Goal: Information Seeking & Learning: Learn about a topic

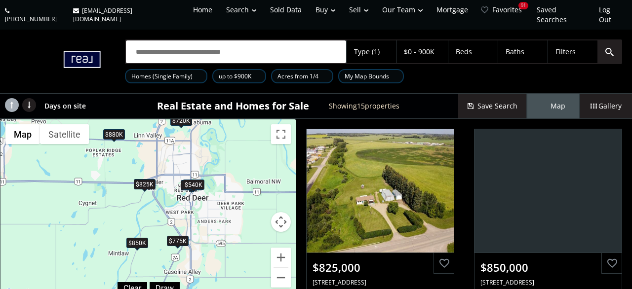
drag, startPoint x: 209, startPoint y: 169, endPoint x: 43, endPoint y: 101, distance: 178.9
click at [43, 119] on div "To navigate, press the arrow keys. $825K $850K $775K $389K $540K $700K $875K $8…" at bounding box center [147, 209] width 295 height 180
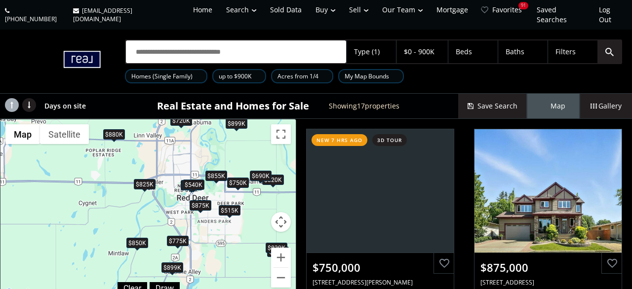
click at [266, 203] on div "To navigate, press the arrow keys. $750K $875K $825K $895K $515K $850K $775K $8…" at bounding box center [147, 209] width 295 height 180
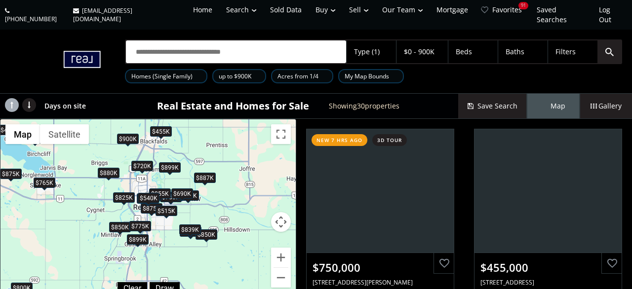
drag, startPoint x: 259, startPoint y: 213, endPoint x: 177, endPoint y: 215, distance: 81.9
click at [177, 215] on div "To navigate, press the arrow keys. $750K $455K $875K $350K $825K $895K $515K $8…" at bounding box center [147, 209] width 295 height 180
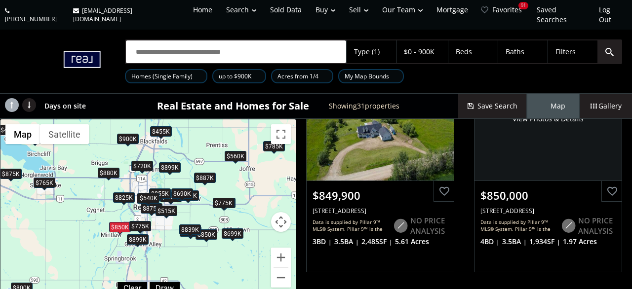
scroll to position [1045, 0]
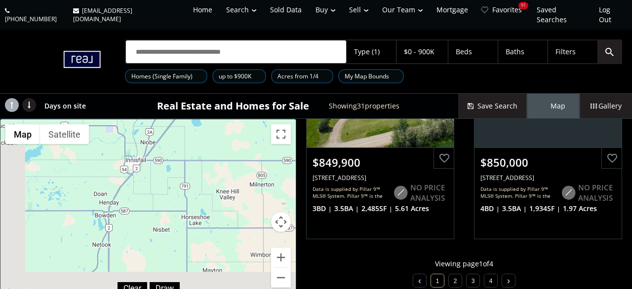
drag, startPoint x: 141, startPoint y: 231, endPoint x: 190, endPoint y: 8, distance: 228.5
click at [186, 46] on div "$899K" at bounding box center [175, 51] width 22 height 10
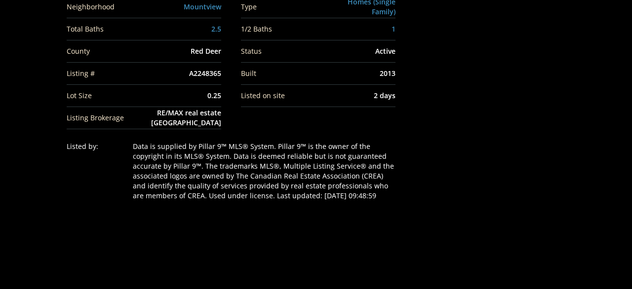
scroll to position [718, 0]
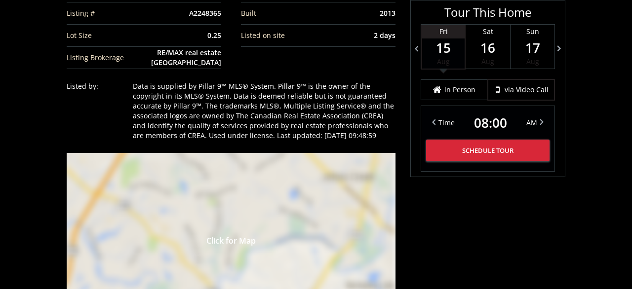
click at [238, 174] on div "Click for Map" at bounding box center [231, 239] width 329 height 173
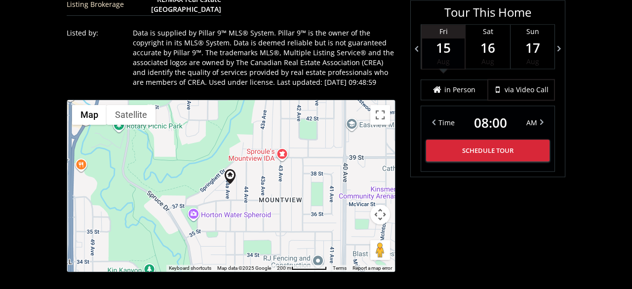
scroll to position [821, 0]
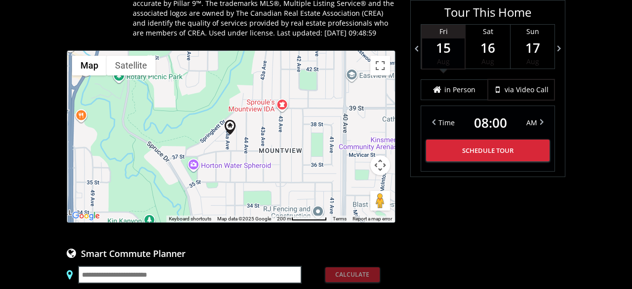
click at [377, 157] on button "Map camera controls" at bounding box center [380, 165] width 20 height 20
click at [360, 132] on button "Zoom in" at bounding box center [355, 141] width 20 height 20
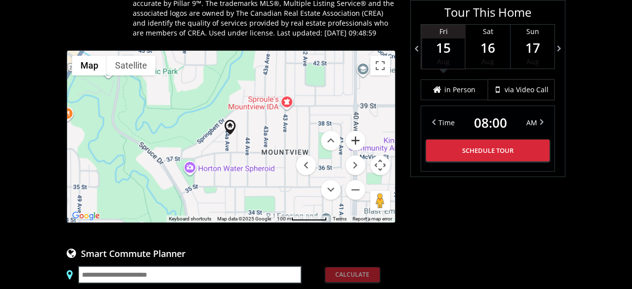
click at [360, 132] on button "Zoom in" at bounding box center [355, 141] width 20 height 20
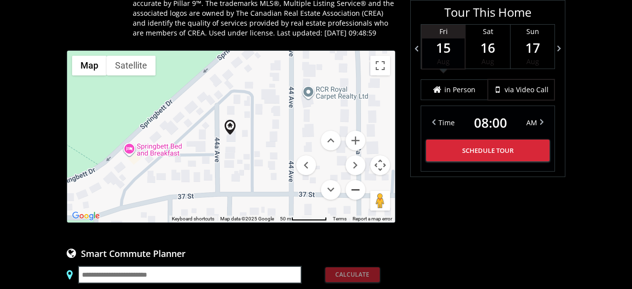
click at [357, 183] on button "Zoom out" at bounding box center [355, 190] width 20 height 20
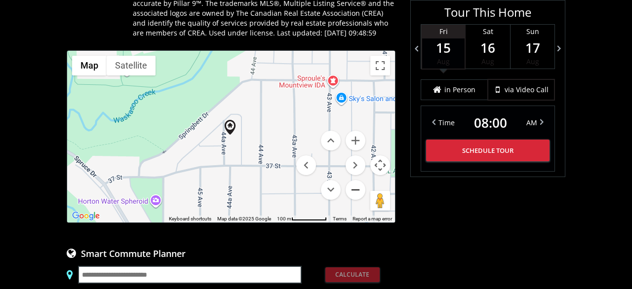
click at [357, 183] on button "Zoom out" at bounding box center [355, 190] width 20 height 20
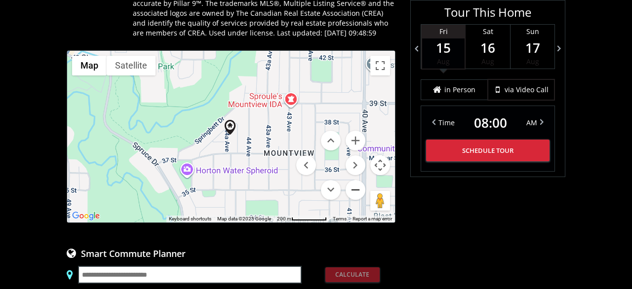
click at [357, 183] on button "Zoom out" at bounding box center [355, 190] width 20 height 20
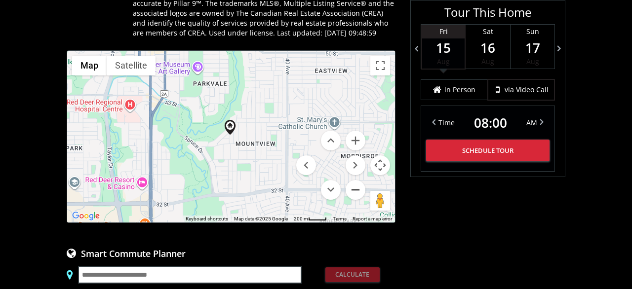
click at [357, 183] on button "Zoom out" at bounding box center [355, 190] width 20 height 20
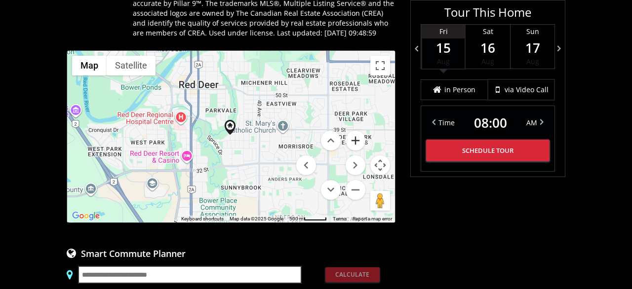
click at [356, 131] on button "Zoom in" at bounding box center [355, 141] width 20 height 20
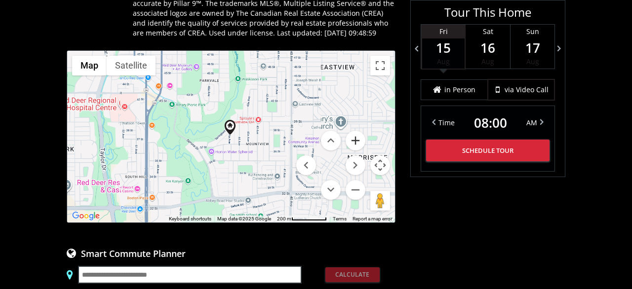
click at [356, 131] on button "Zoom in" at bounding box center [355, 141] width 20 height 20
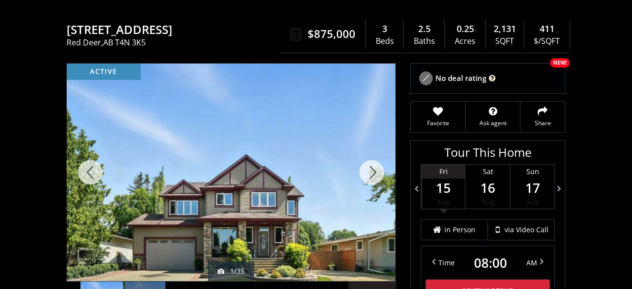
scroll to position [103, 0]
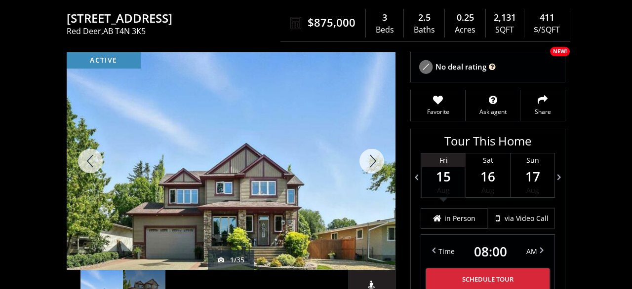
click at [377, 146] on div at bounding box center [371, 161] width 47 height 218
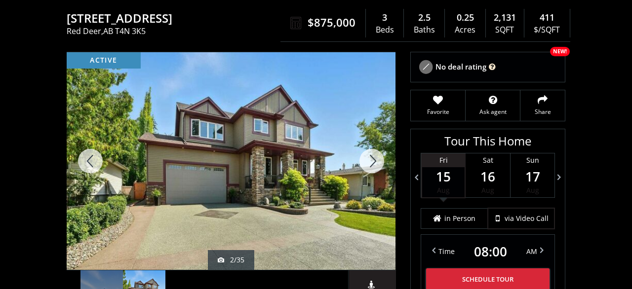
click at [377, 146] on div at bounding box center [371, 161] width 47 height 218
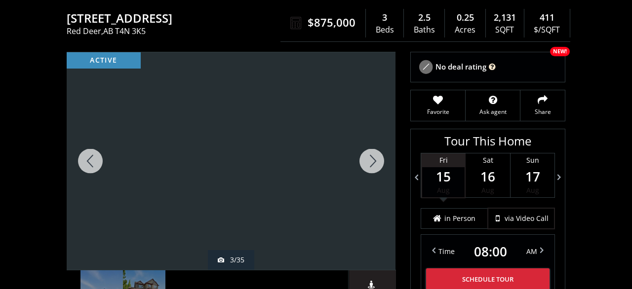
click at [377, 146] on div at bounding box center [371, 161] width 47 height 218
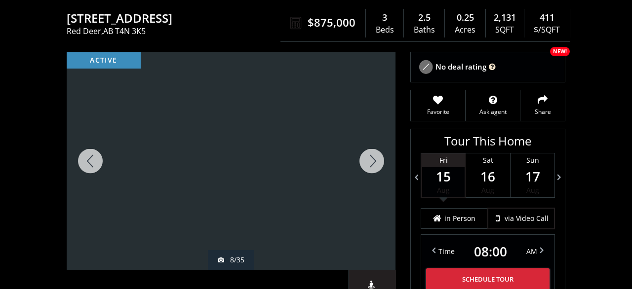
click at [377, 146] on div at bounding box center [371, 161] width 47 height 218
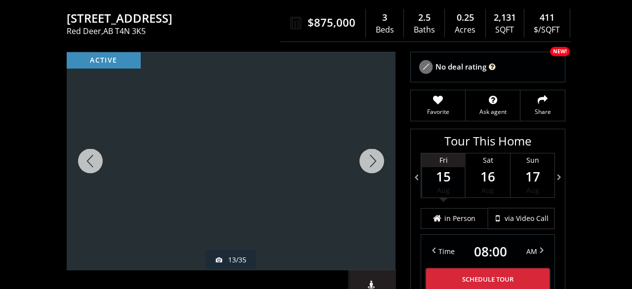
click at [377, 146] on div at bounding box center [371, 161] width 47 height 218
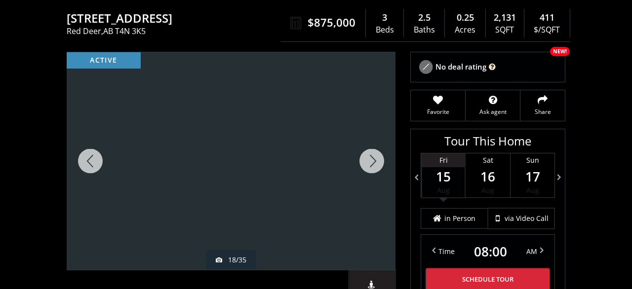
click at [377, 146] on div at bounding box center [371, 161] width 47 height 218
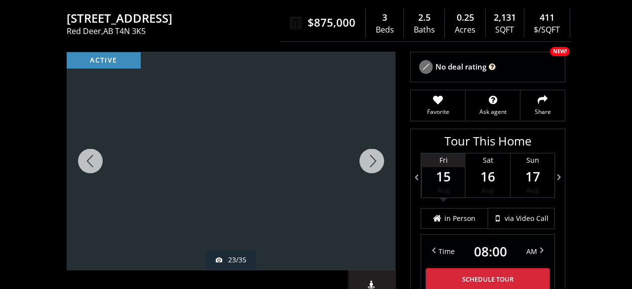
click at [377, 146] on div at bounding box center [371, 161] width 47 height 218
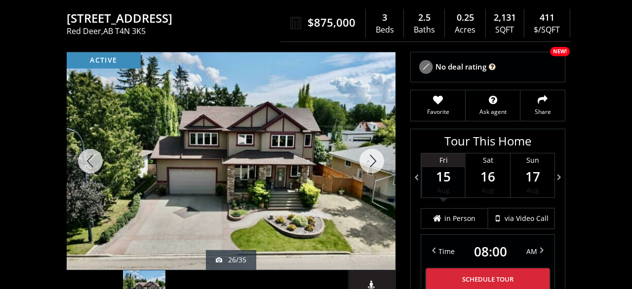
click at [377, 146] on div at bounding box center [371, 161] width 47 height 218
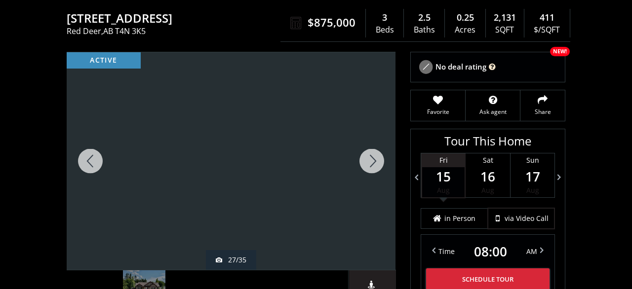
click at [377, 146] on div at bounding box center [371, 161] width 47 height 218
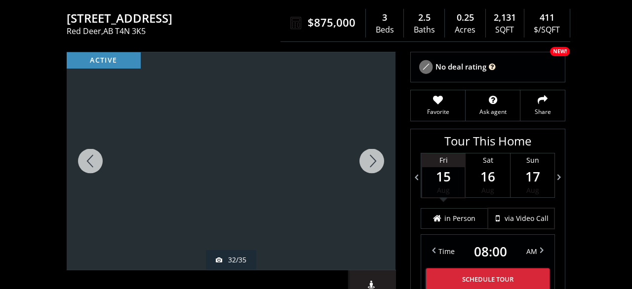
click at [377, 146] on div at bounding box center [371, 161] width 47 height 218
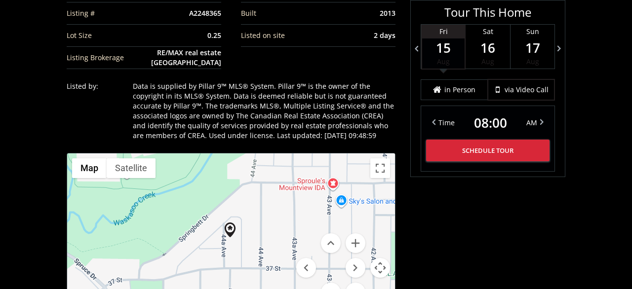
scroll to position [821, 0]
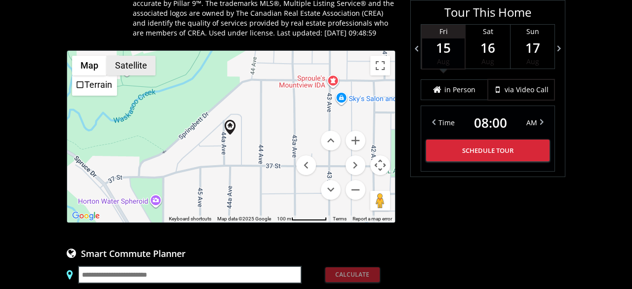
click at [132, 58] on button "Satellite" at bounding box center [131, 66] width 49 height 20
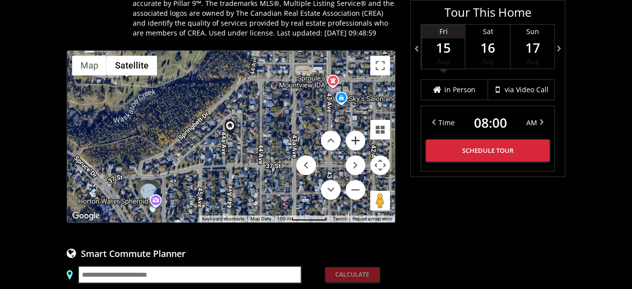
click at [357, 131] on button "Zoom in" at bounding box center [355, 141] width 20 height 20
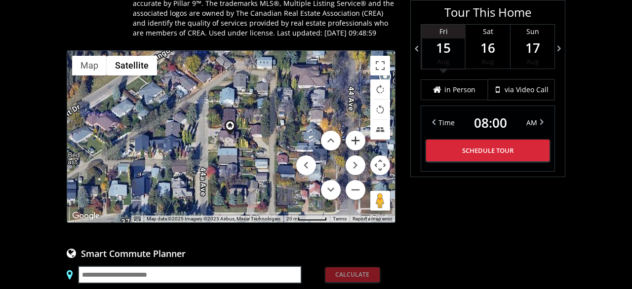
click at [357, 131] on button "Zoom in" at bounding box center [355, 141] width 20 height 20
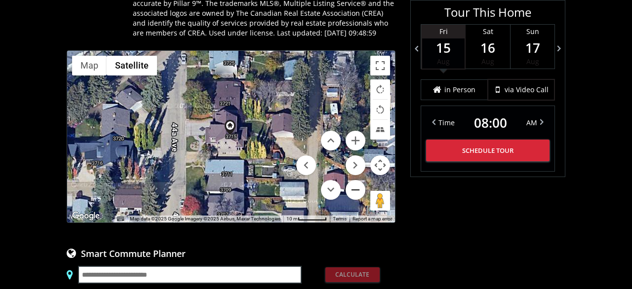
click at [358, 180] on button "Zoom out" at bounding box center [355, 190] width 20 height 20
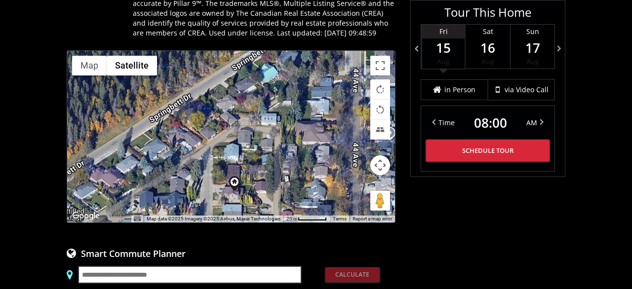
drag, startPoint x: 233, startPoint y: 174, endPoint x: 273, endPoint y: 98, distance: 86.1
click at [273, 98] on div "To navigate, press the arrow keys." at bounding box center [231, 137] width 328 height 172
click at [385, 157] on button "Map camera controls" at bounding box center [380, 165] width 20 height 20
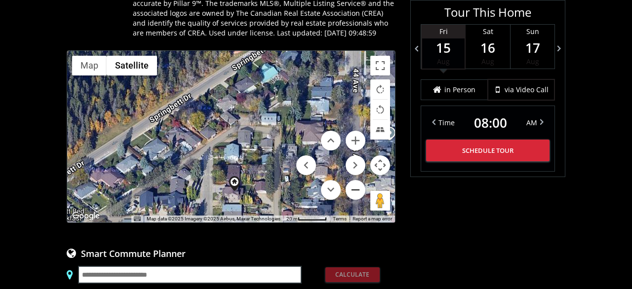
click at [360, 187] on button "Zoom out" at bounding box center [355, 190] width 20 height 20
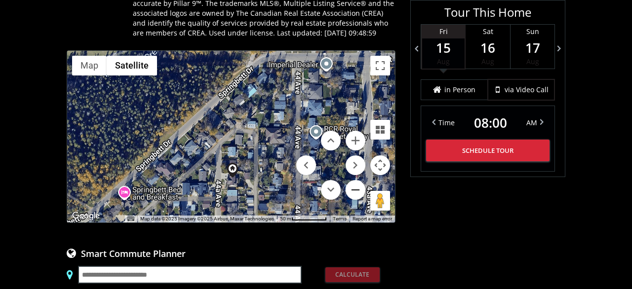
click at [360, 187] on button "Zoom out" at bounding box center [355, 190] width 20 height 20
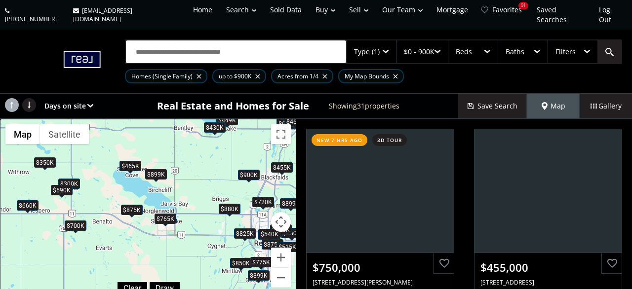
drag, startPoint x: 227, startPoint y: 281, endPoint x: 204, endPoint y: 189, distance: 94.8
click at [204, 189] on div "To navigate, press the arrow keys. $750K $455K $875K $449K $350K $825K $515K $6…" at bounding box center [147, 209] width 295 height 180
click at [32, 200] on div "$660K" at bounding box center [28, 205] width 22 height 10
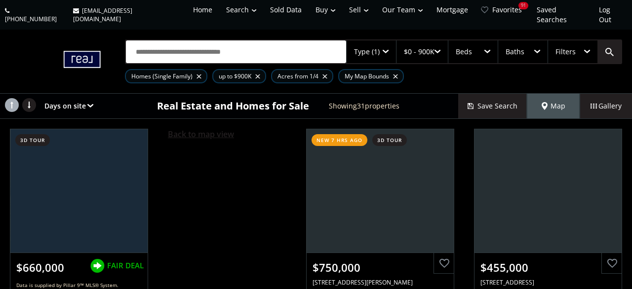
click at [189, 129] on span "Back to map view" at bounding box center [201, 134] width 66 height 11
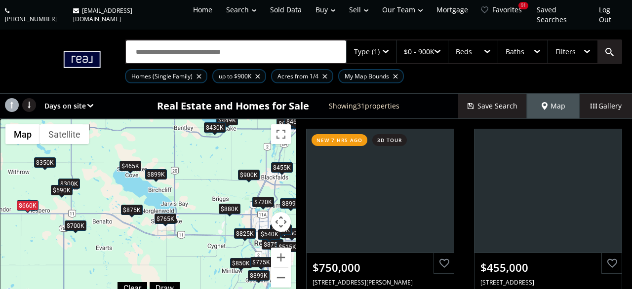
click at [79, 221] on div "$700K" at bounding box center [76, 226] width 22 height 10
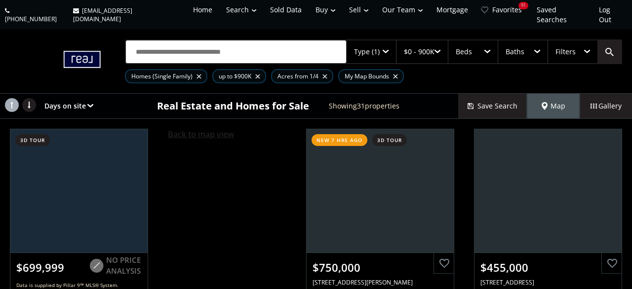
click at [205, 129] on span "Back to map view" at bounding box center [201, 134] width 66 height 11
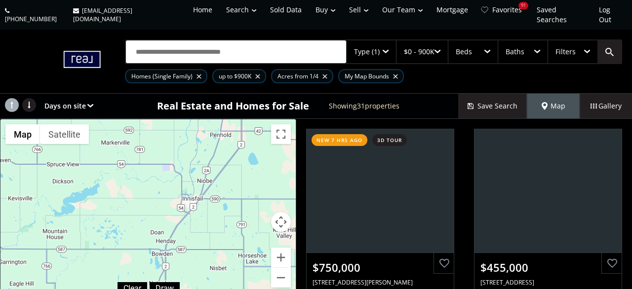
drag, startPoint x: 209, startPoint y: 260, endPoint x: 180, endPoint y: 68, distance: 194.5
click at [180, 119] on div "To navigate, press the arrow keys. $750K $455K $875K $449K $350K $825K $515K $6…" at bounding box center [147, 209] width 295 height 180
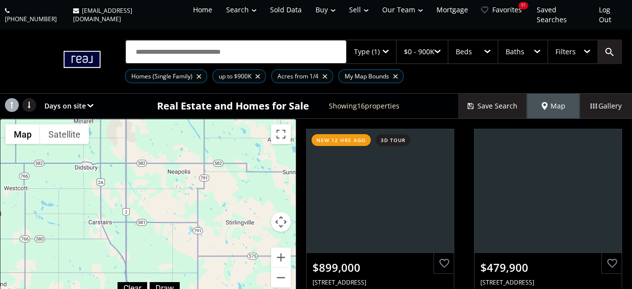
drag, startPoint x: 177, startPoint y: 242, endPoint x: 138, endPoint y: -2, distance: 247.8
click at [138, 119] on div "To navigate, press the arrow keys. $899K $480K $475K $600K $640K $850K $749K $3…" at bounding box center [147, 209] width 295 height 180
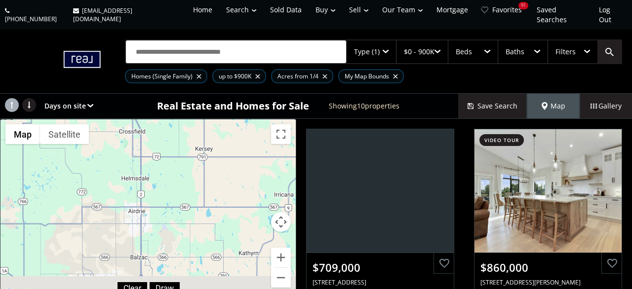
drag, startPoint x: 151, startPoint y: 223, endPoint x: 155, endPoint y: 0, distance: 223.1
click at [155, 119] on div "To navigate, press the arrow keys. $709K $860K $699K $412K $320K $565K $550K $5…" at bounding box center [147, 209] width 295 height 180
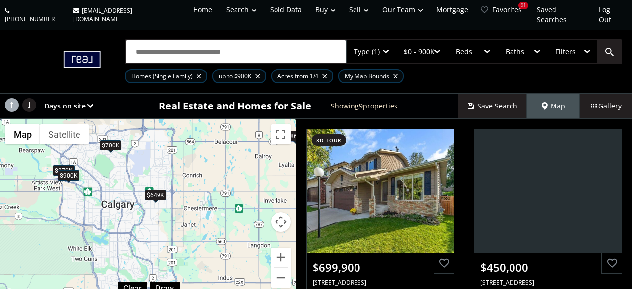
drag, startPoint x: 131, startPoint y: 236, endPoint x: 135, endPoint y: 142, distance: 94.3
click at [135, 142] on div "To navigate, press the arrow keys. $700K $450K $850K $860K $340K $870K $900K $4…" at bounding box center [147, 209] width 295 height 180
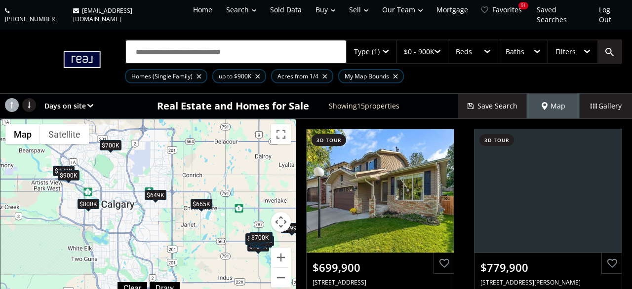
click at [200, 199] on div "$665K" at bounding box center [201, 204] width 22 height 10
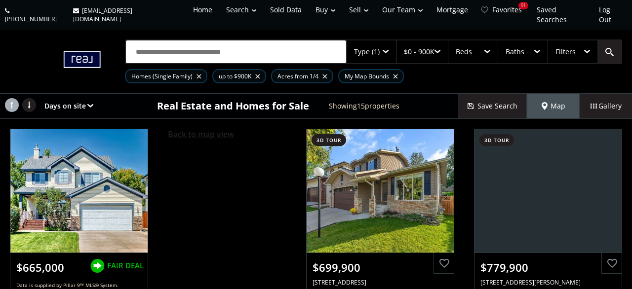
click at [196, 129] on span "Back to map view" at bounding box center [201, 134] width 66 height 11
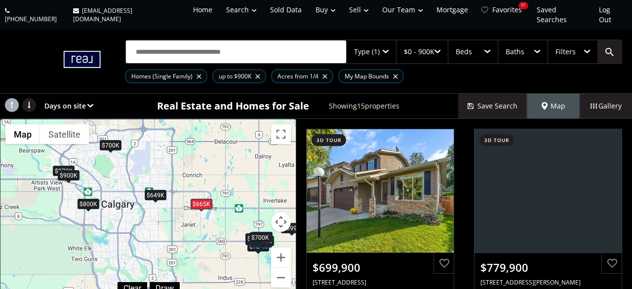
click at [202, 199] on div "$665K" at bounding box center [201, 204] width 22 height 10
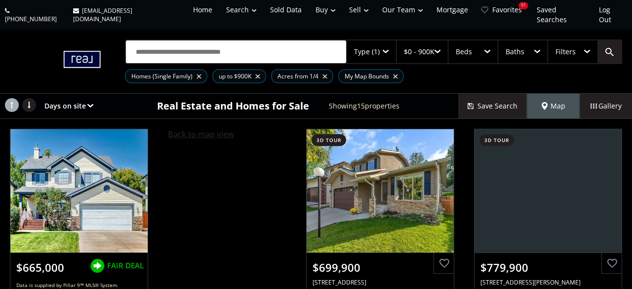
click at [212, 129] on span "Back to map view" at bounding box center [201, 134] width 66 height 11
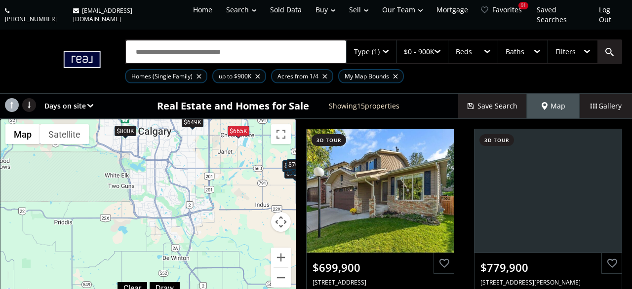
drag, startPoint x: 110, startPoint y: 240, endPoint x: 150, endPoint y: 152, distance: 96.9
click at [150, 152] on div "To navigate, press the arrow keys. $700K $780K $665K $679K $900K $699K $800K $6…" at bounding box center [147, 209] width 295 height 180
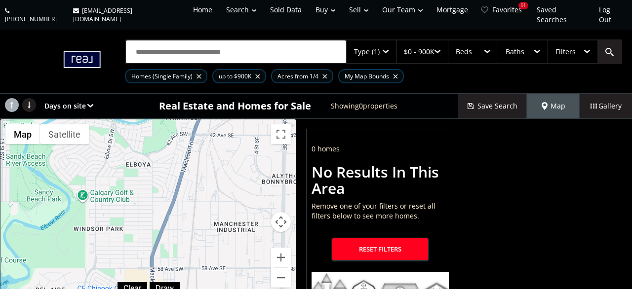
drag, startPoint x: 172, startPoint y: 129, endPoint x: 138, endPoint y: 183, distance: 63.6
click at [138, 183] on div "To navigate, press the arrow keys." at bounding box center [147, 209] width 295 height 180
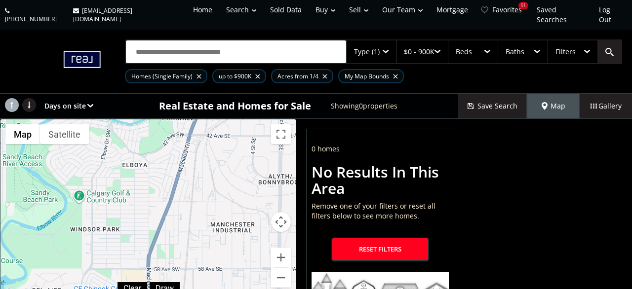
click at [326, 75] on div at bounding box center [324, 77] width 5 height 4
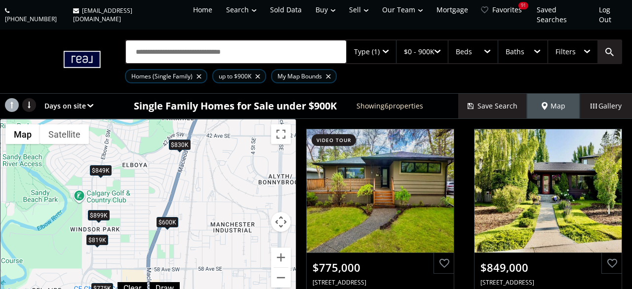
click at [99, 210] on div "$899K" at bounding box center [99, 215] width 22 height 10
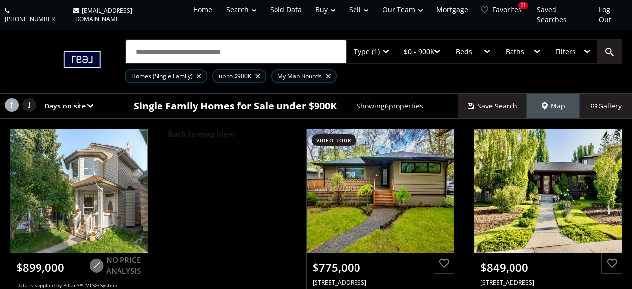
click at [206, 129] on span "Back to map view" at bounding box center [201, 134] width 66 height 11
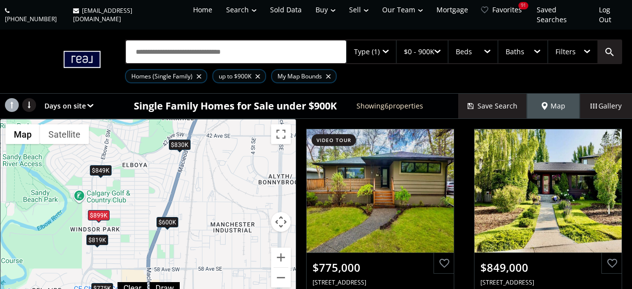
click at [103, 235] on div "$819K" at bounding box center [97, 240] width 22 height 10
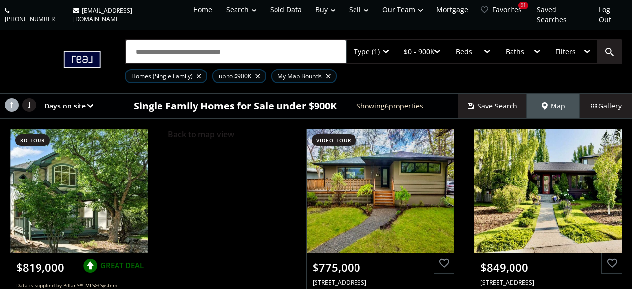
click at [203, 129] on span "Back to map view" at bounding box center [201, 134] width 66 height 11
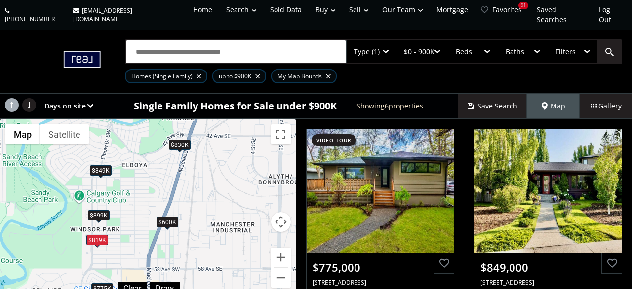
click at [178, 140] on div "$830K" at bounding box center [180, 145] width 22 height 10
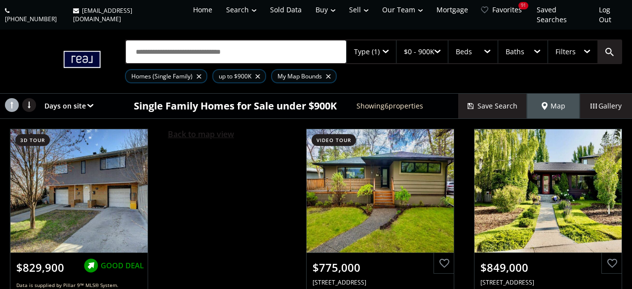
click at [186, 129] on span "Back to map view" at bounding box center [201, 134] width 66 height 11
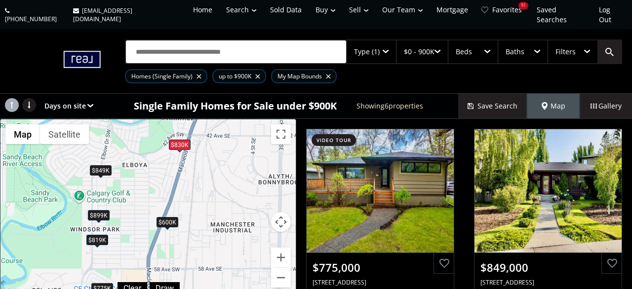
click at [258, 75] on div at bounding box center [257, 77] width 5 height 4
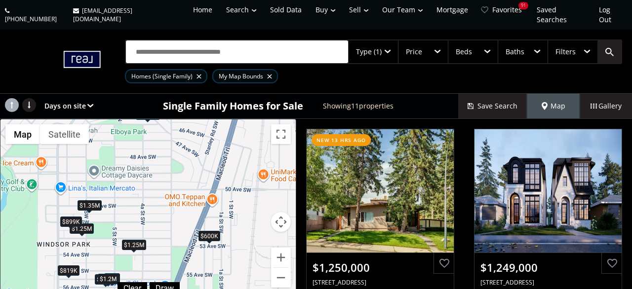
click at [138, 240] on div "$1.25M" at bounding box center [134, 245] width 24 height 10
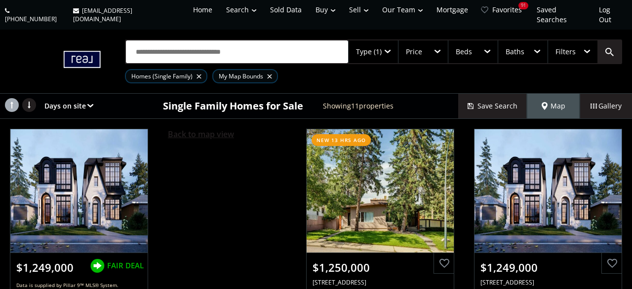
click at [221, 129] on span "Back to map view" at bounding box center [201, 134] width 66 height 11
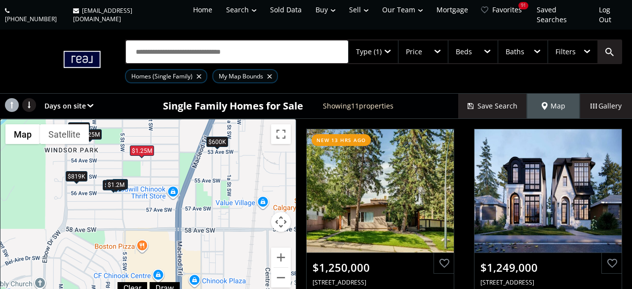
drag, startPoint x: 139, startPoint y: 253, endPoint x: 147, endPoint y: 158, distance: 95.6
click at [147, 158] on div "To navigate, press the arrow keys. $1.25M $1.25M $1.05M $975K $1M $1.2M $849K $…" at bounding box center [147, 209] width 295 height 180
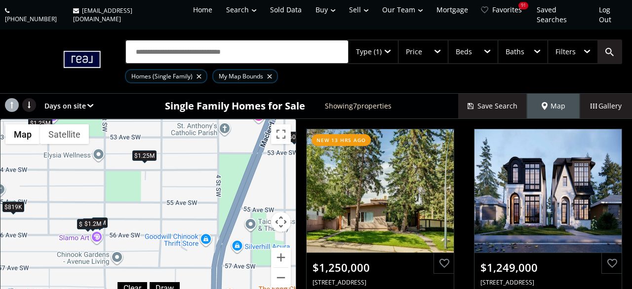
click at [14, 202] on div "$819K" at bounding box center [13, 207] width 22 height 10
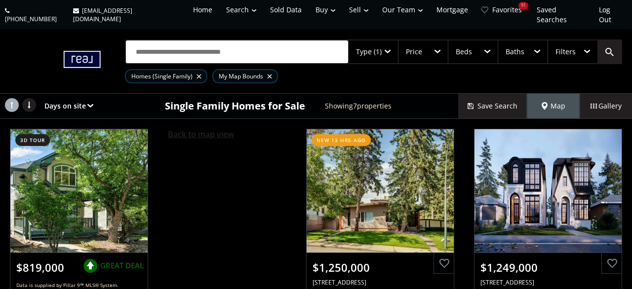
click at [211, 129] on span "Back to map view" at bounding box center [201, 134] width 66 height 11
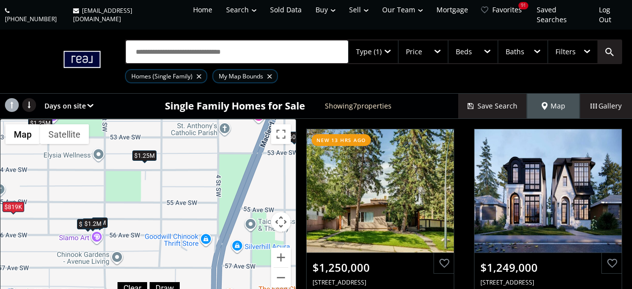
click at [148, 150] on div "$1.25M" at bounding box center [144, 155] width 24 height 10
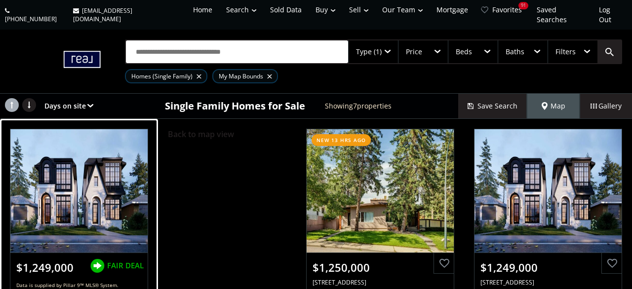
click at [103, 209] on div at bounding box center [79, 190] width 138 height 123
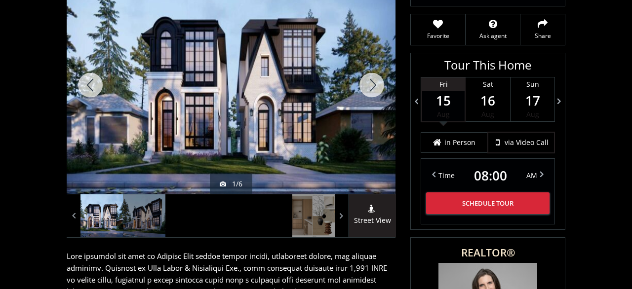
scroll to position [103, 0]
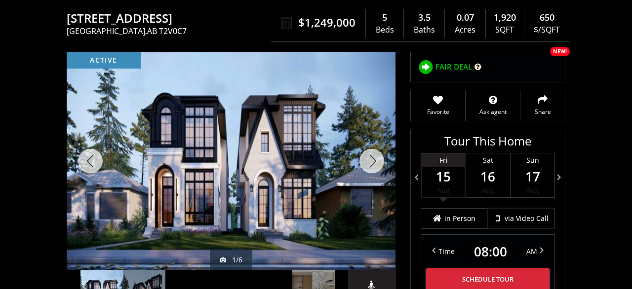
click at [374, 149] on div at bounding box center [371, 161] width 47 height 218
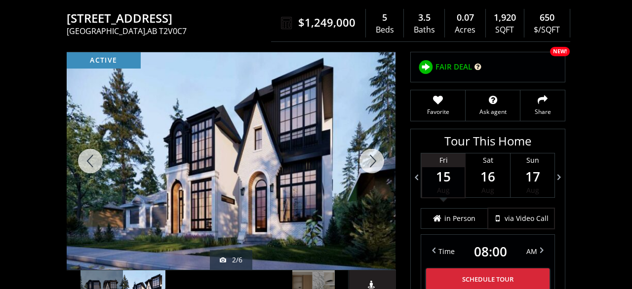
click at [374, 149] on div at bounding box center [371, 161] width 47 height 218
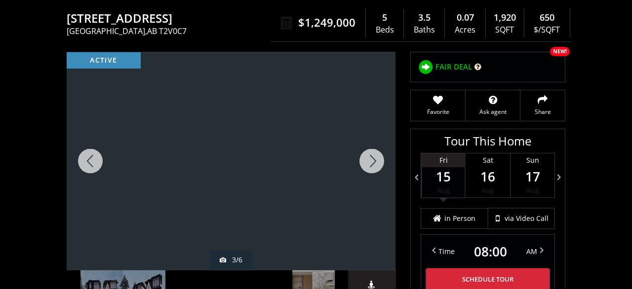
click at [374, 149] on div at bounding box center [371, 161] width 47 height 218
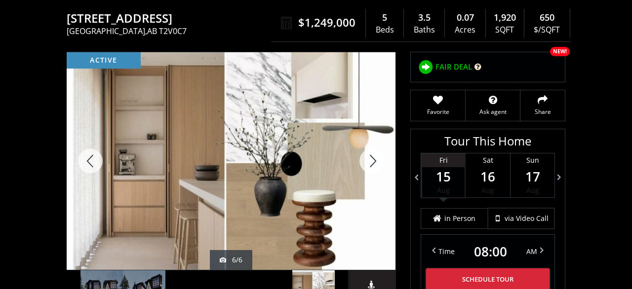
click at [374, 149] on div at bounding box center [371, 161] width 47 height 218
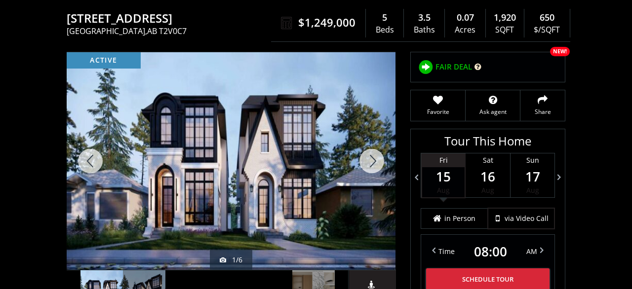
click at [374, 149] on div at bounding box center [371, 161] width 47 height 218
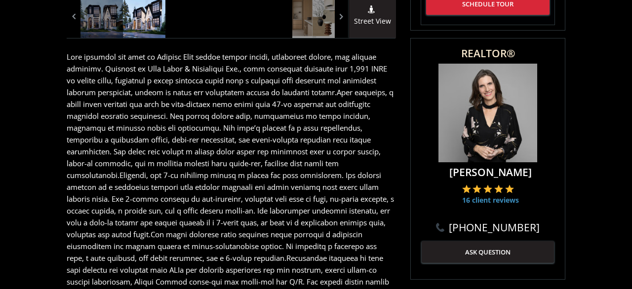
scroll to position [411, 0]
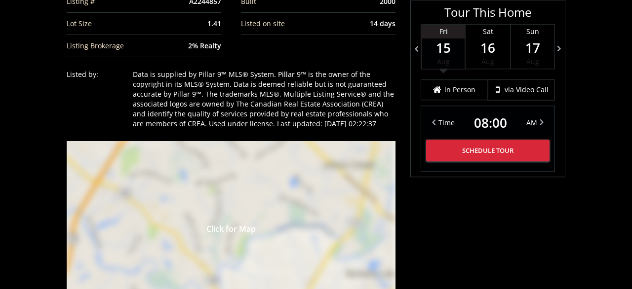
scroll to position [718, 0]
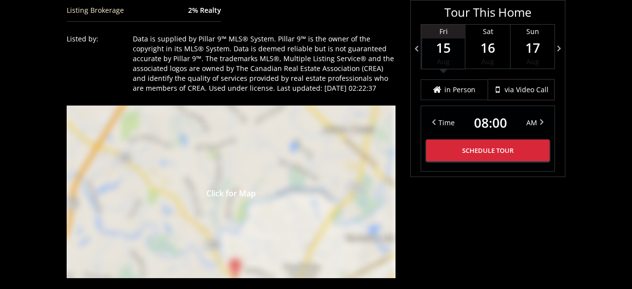
click at [259, 200] on div "Click for Map" at bounding box center [231, 192] width 329 height 173
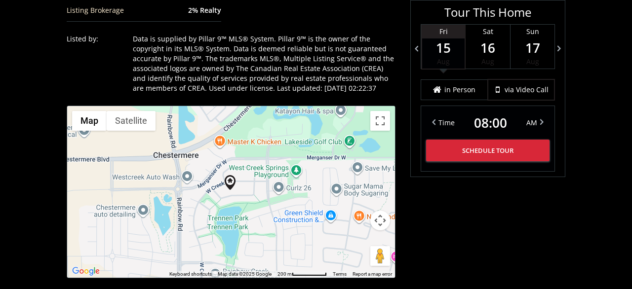
click at [383, 214] on button "Map camera controls" at bounding box center [380, 221] width 20 height 20
click at [359, 186] on button "Zoom in" at bounding box center [355, 196] width 20 height 20
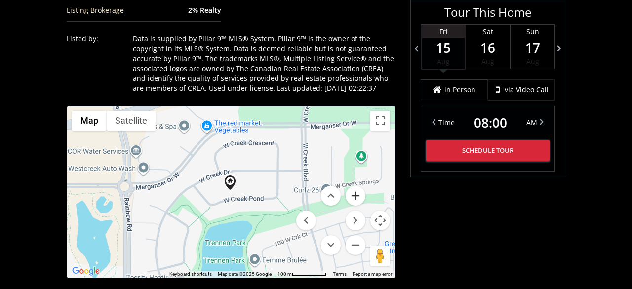
click at [359, 186] on button "Zoom in" at bounding box center [355, 196] width 20 height 20
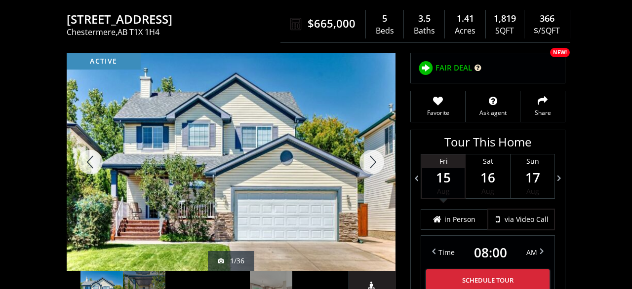
scroll to position [51, 0]
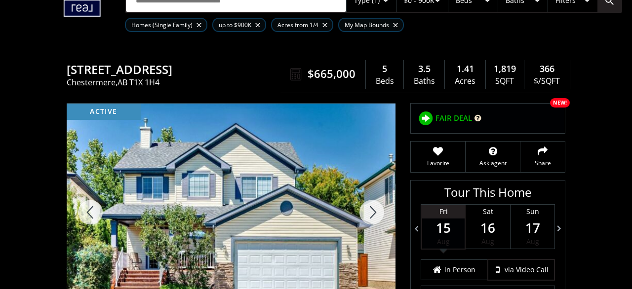
click at [373, 216] on div at bounding box center [371, 213] width 47 height 218
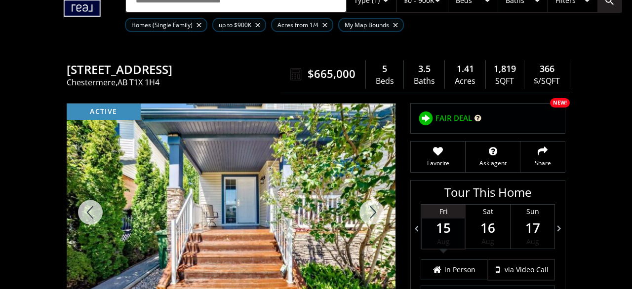
click at [373, 216] on div at bounding box center [371, 213] width 47 height 218
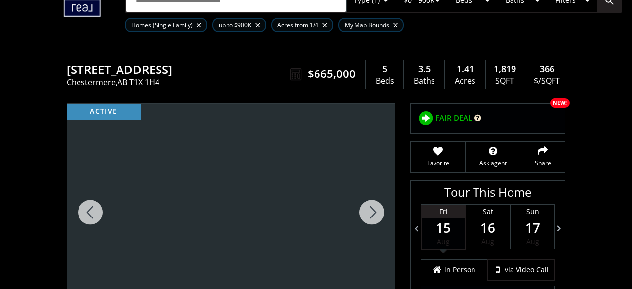
click at [373, 216] on div at bounding box center [371, 213] width 47 height 218
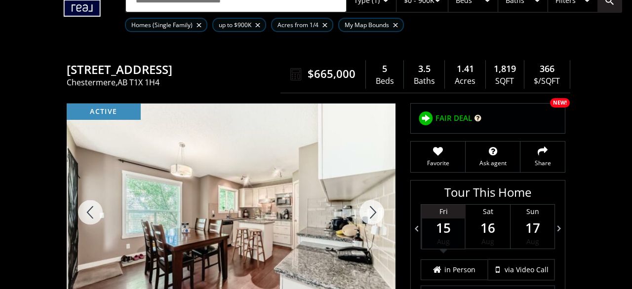
click at [373, 216] on div at bounding box center [371, 213] width 47 height 218
